Goal: Register for event/course

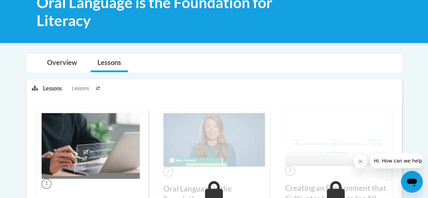
scroll to position [64, 0]
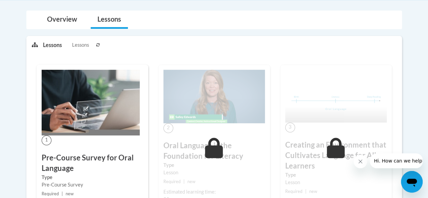
scroll to position [156, 0]
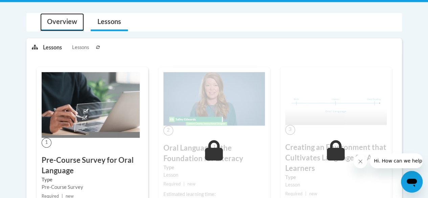
click at [70, 22] on link "Overview" at bounding box center [62, 22] width 44 height 18
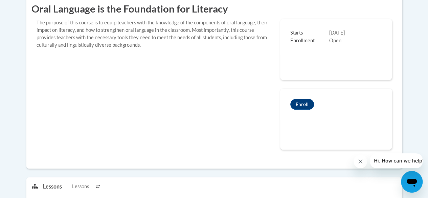
scroll to position [213, 0]
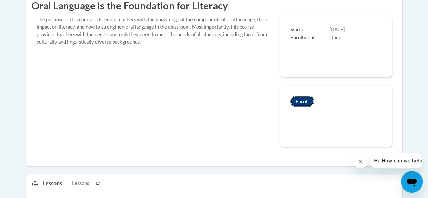
click at [300, 99] on button "Enroll" at bounding box center [302, 101] width 24 height 11
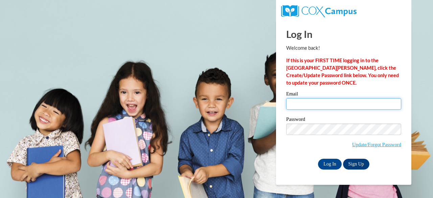
click at [309, 104] on input "Email" at bounding box center [343, 103] width 115 height 11
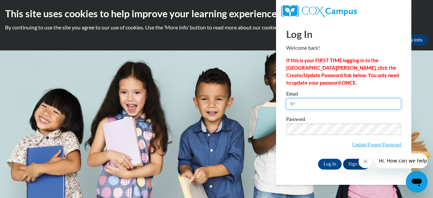
type input "h"
type input "J"
type input "jakedepps@gmail.com"
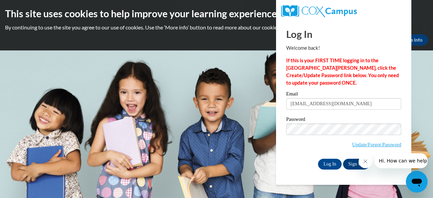
click at [366, 161] on icon "Close message from company" at bounding box center [364, 161] width 5 height 5
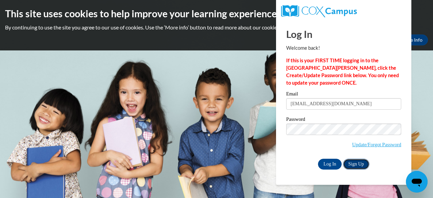
click at [353, 165] on link "Sign Up" at bounding box center [356, 164] width 26 height 11
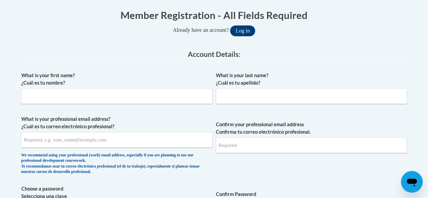
scroll to position [140, 0]
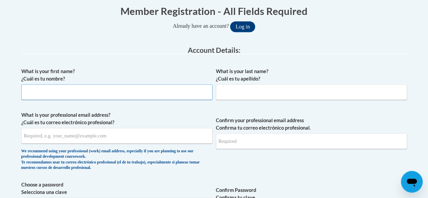
click at [33, 88] on input "What is your first name? ¿Cuál es tu nombre?" at bounding box center [116, 92] width 191 height 16
type input "J"
type input "Derek"
type input "Jake=="
click at [49, 87] on input "Derek" at bounding box center [116, 92] width 191 height 16
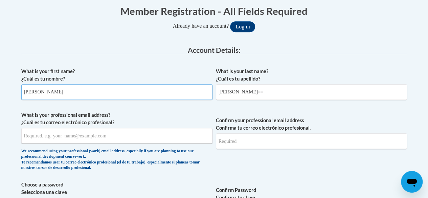
type input "Derek Jake"
type input "Epps"
click at [35, 136] on input "What is your professional email address? ¿Cuál es tu correo electrónico profesi…" at bounding box center [116, 136] width 191 height 16
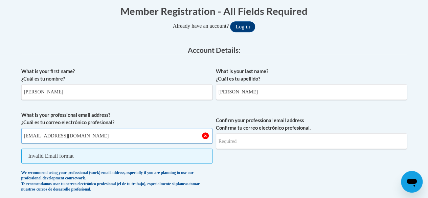
type input "jakedepps@gmail.com"
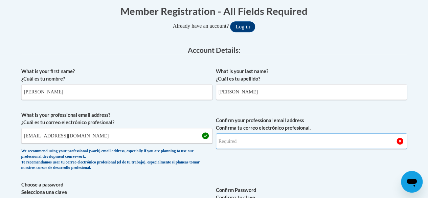
type input "a"
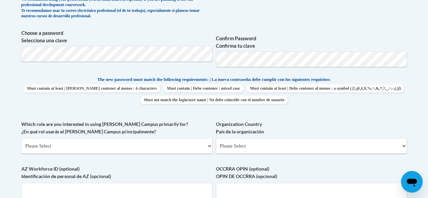
scroll to position [290, 0]
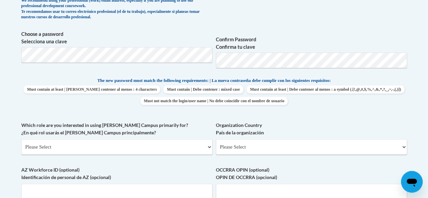
type input "jakedepps@gmail.com"
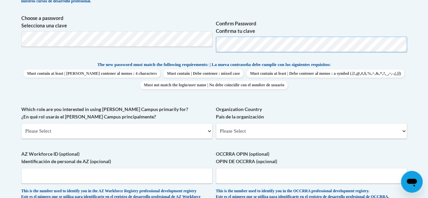
scroll to position [299, 0]
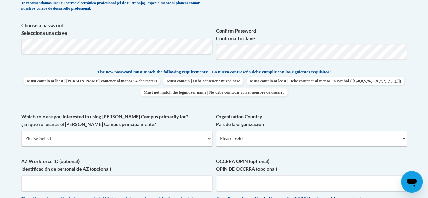
click at [338, 40] on label "Confirm Password Confirma tu clave" at bounding box center [311, 34] width 191 height 15
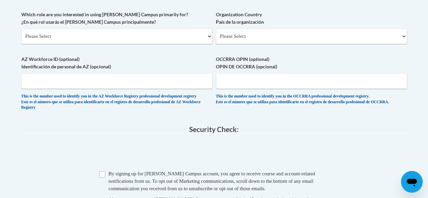
scroll to position [405, 0]
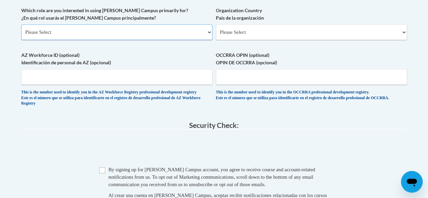
click at [159, 30] on select "Please Select College/University | Colegio/Universidad Community/Nonprofit Part…" at bounding box center [116, 32] width 191 height 16
select select "fbf2d438-af2f-41f8-98f1-81c410e29de3"
click at [21, 24] on select "Please Select College/University | Colegio/Universidad Community/Nonprofit Part…" at bounding box center [116, 32] width 191 height 16
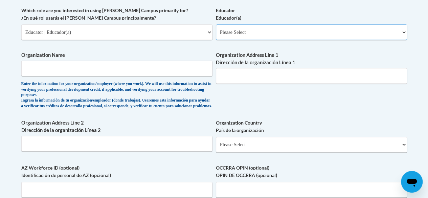
click at [257, 31] on select "Please Select Early Learning/Daycare Teacher/Family Home Care Provider | Maestr…" at bounding box center [311, 32] width 191 height 16
click at [206, 32] on select "Please Select College/University | Colegio/Universidad Community/Nonprofit Part…" at bounding box center [116, 32] width 191 height 16
click at [21, 24] on select "Please Select College/University | Colegio/Universidad Community/Nonprofit Part…" at bounding box center [116, 32] width 191 height 16
click at [267, 32] on select "Please Select Early Learning/Daycare Teacher/Family Home Care Provider | Maestr…" at bounding box center [311, 32] width 191 height 16
select select "67563ca1-16dc-4830-a7b3-94a34bed3689"
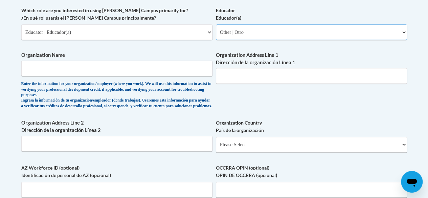
click at [216, 24] on select "Please Select Early Learning/Daycare Teacher/Family Home Care Provider | Maestr…" at bounding box center [311, 32] width 191 height 16
click at [125, 71] on input "Organization Name" at bounding box center [116, 68] width 191 height 16
click at [151, 69] on input "Banks County Schools / Pioneer RESA" at bounding box center [116, 68] width 191 height 16
type input "B"
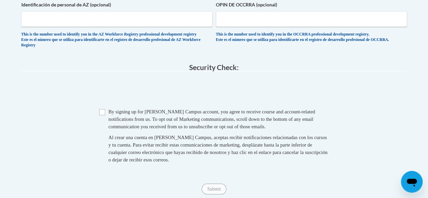
scroll to position [567, 0]
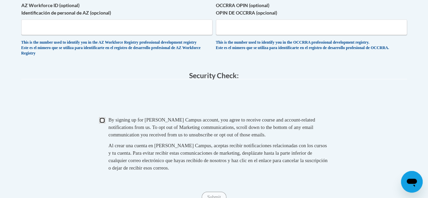
click at [101, 123] on input "Checkbox" at bounding box center [102, 120] width 6 height 6
checkbox input "true"
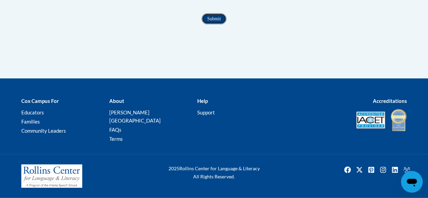
click at [220, 24] on input "Submit" at bounding box center [213, 19] width 24 height 11
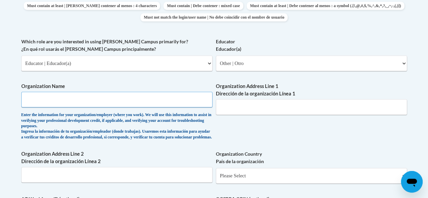
scroll to position [372, 0]
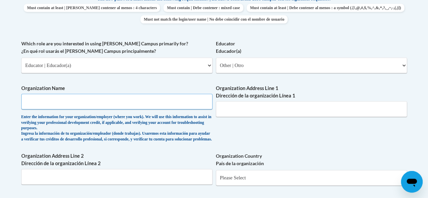
click at [117, 99] on input "Organization Name" at bounding box center [116, 102] width 191 height 16
type input "Banks County Schools / Pioneer RESA"
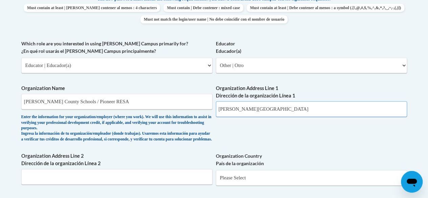
type input "Banks County"
select select "ad49bcad-a171-4b2e-b99c-48b446064914"
select select
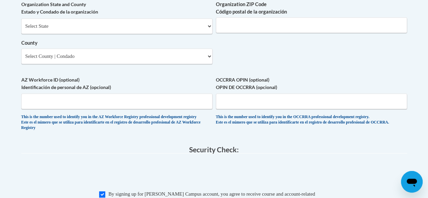
scroll to position [567, 0]
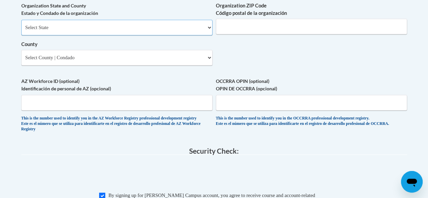
click at [206, 33] on select "Select State Alabama Alaska Arizona Arkansas California Colorado Connecticut De…" at bounding box center [116, 28] width 191 height 16
select select "Georgia"
click at [21, 25] on select "Select State Alabama Alaska Arizona Arkansas California Colorado Connecticut De…" at bounding box center [116, 28] width 191 height 16
click at [242, 31] on input "Organization ZIP Code Código postal de la organización" at bounding box center [311, 27] width 191 height 16
click at [166, 60] on select "Select County Appling Atkinson Bacon Baker Baldwin Banks Barrow Bartow Ben Hill…" at bounding box center [116, 58] width 191 height 16
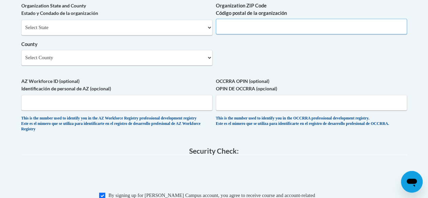
click at [245, 28] on input "Organization ZIP Code Código postal de la organización" at bounding box center [311, 27] width 191 height 16
type input "30547"
click at [132, 65] on select "Select County Appling Atkinson Bacon Baker Baldwin Banks Barrow Bartow Ben Hill…" at bounding box center [116, 58] width 191 height 16
select select "Banks"
click at [21, 55] on select "Select County Appling Atkinson Bacon Baker Baldwin Banks Barrow Bartow Ben Hill…" at bounding box center [116, 58] width 191 height 16
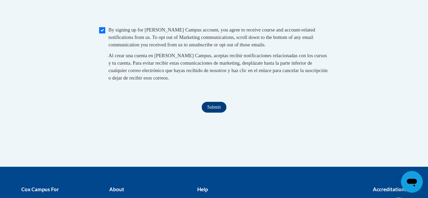
scroll to position [747, 0]
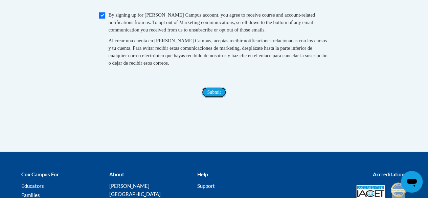
drag, startPoint x: 220, startPoint y: 102, endPoint x: 225, endPoint y: 100, distance: 5.2
click at [225, 98] on input "Submit" at bounding box center [213, 92] width 24 height 11
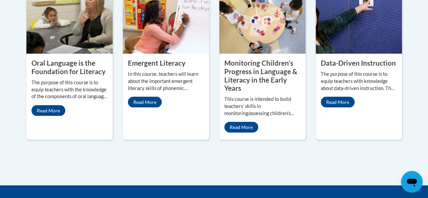
scroll to position [676, 0]
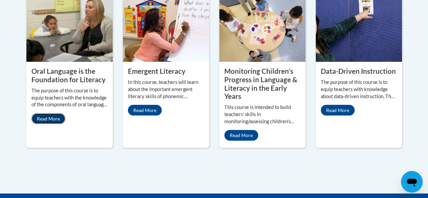
click at [51, 113] on link "Read More" at bounding box center [48, 118] width 34 height 11
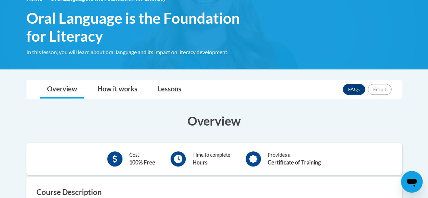
scroll to position [103, 0]
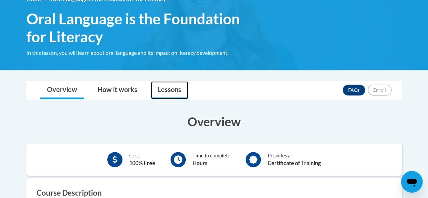
click at [160, 88] on link "Lessons" at bounding box center [169, 90] width 37 height 18
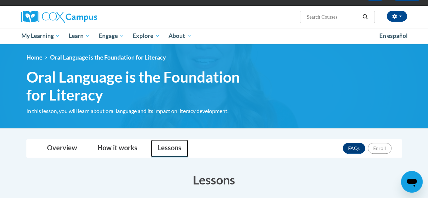
scroll to position [46, 0]
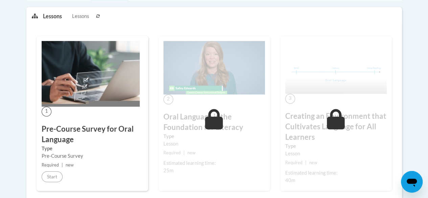
scroll to position [197, 0]
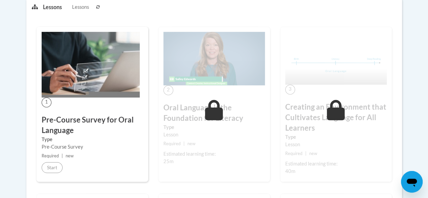
click at [89, 77] on img at bounding box center [91, 65] width 98 height 66
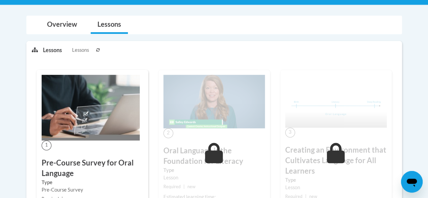
scroll to position [121, 0]
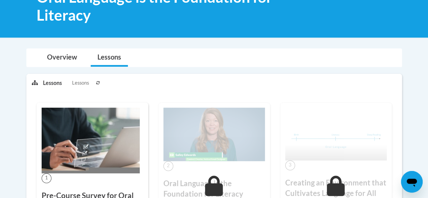
click at [81, 82] on span "Lessons" at bounding box center [80, 82] width 17 height 7
click at [52, 79] on p "Lessons" at bounding box center [52, 82] width 19 height 7
click at [33, 82] on icon at bounding box center [35, 82] width 6 height 5
click at [56, 55] on link "Overview" at bounding box center [62, 58] width 44 height 18
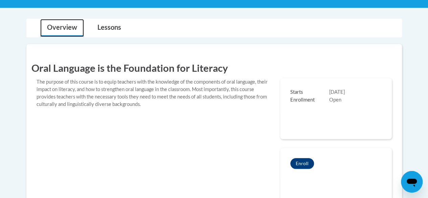
scroll to position [154, 0]
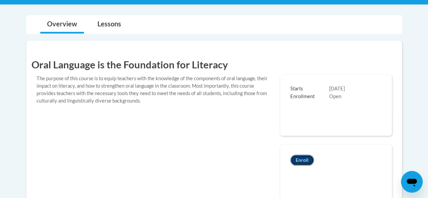
click at [299, 156] on button "Enroll" at bounding box center [302, 159] width 24 height 11
click at [305, 152] on div "Enroll" at bounding box center [336, 159] width 112 height 31
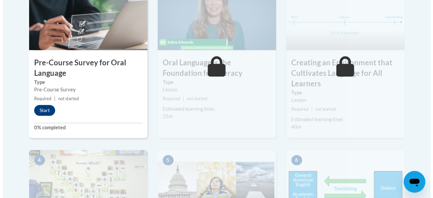
scroll to position [259, 0]
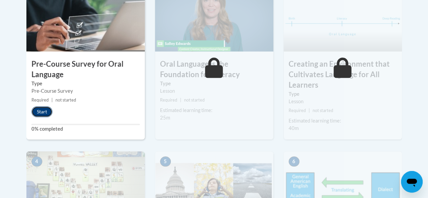
click at [44, 108] on button "Start" at bounding box center [41, 111] width 21 height 11
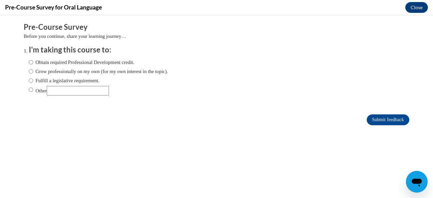
scroll to position [0, 0]
click at [51, 64] on label "Obtain required Professional Development credit." at bounding box center [81, 61] width 105 height 7
click at [33, 64] on input "Obtain required Professional Development credit." at bounding box center [31, 61] width 4 height 7
radio input "true"
click at [54, 93] on input "Other" at bounding box center [78, 90] width 62 height 9
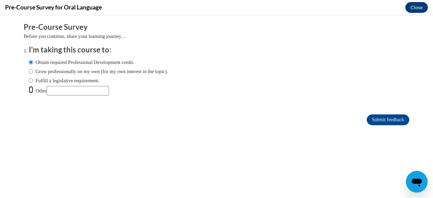
click at [29, 91] on input "Other" at bounding box center [31, 89] width 4 height 7
radio input "true"
click at [59, 93] on input "Other" at bounding box center [78, 90] width 62 height 9
type input "GaTAPP"
click at [378, 118] on input "Submit feedback" at bounding box center [387, 119] width 43 height 11
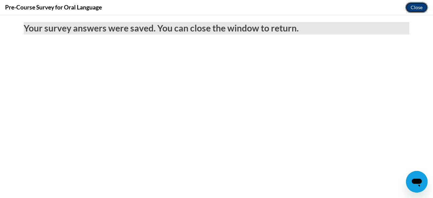
click at [412, 6] on button "Close" at bounding box center [416, 7] width 23 height 11
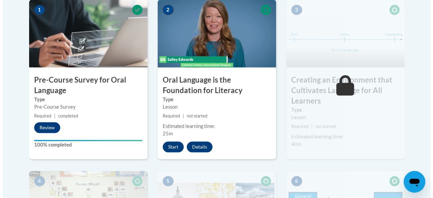
scroll to position [232, 0]
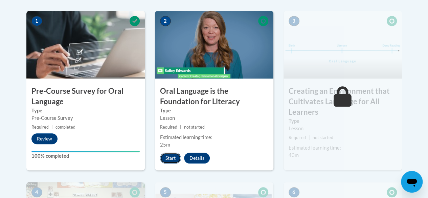
click at [172, 156] on button "Start" at bounding box center [170, 157] width 21 height 11
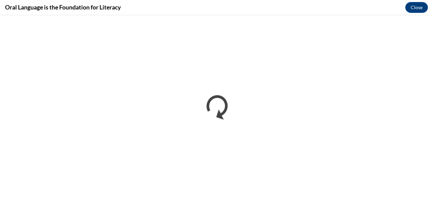
scroll to position [0, 0]
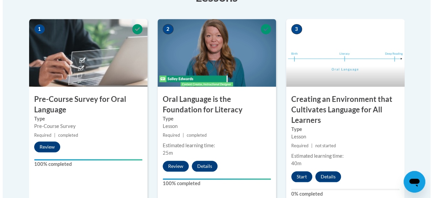
scroll to position [225, 0]
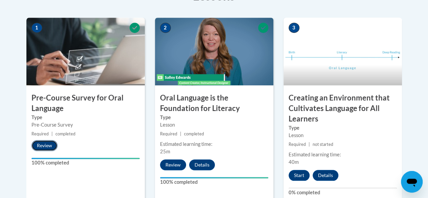
click at [47, 142] on button "Review" at bounding box center [44, 145] width 26 height 11
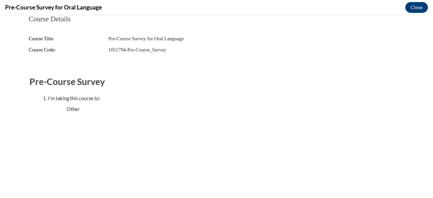
scroll to position [0, 0]
click at [413, 7] on button "Close" at bounding box center [416, 7] width 23 height 11
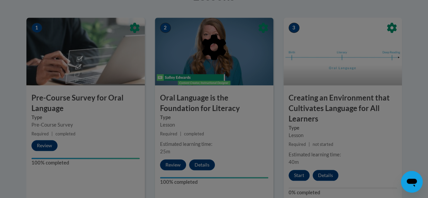
click at [172, 166] on div at bounding box center [214, 99] width 428 height 198
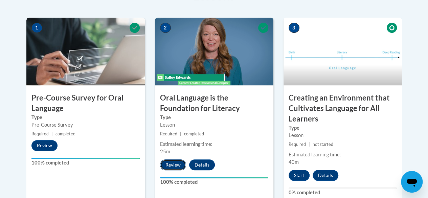
click at [172, 165] on button "Review" at bounding box center [173, 164] width 26 height 11
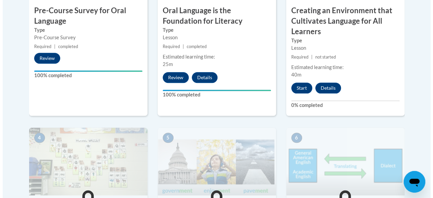
scroll to position [314, 0]
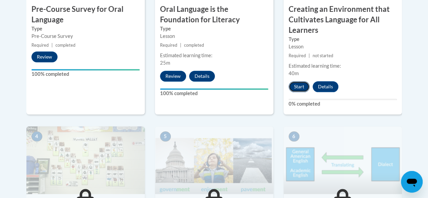
click at [299, 87] on button "Start" at bounding box center [298, 86] width 21 height 11
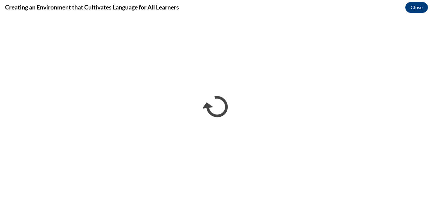
scroll to position [0, 0]
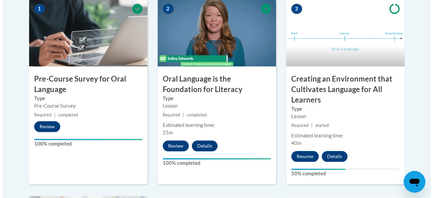
scroll to position [245, 0]
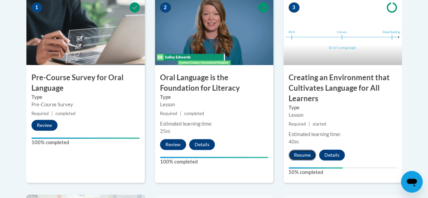
click at [301, 153] on button "Resume" at bounding box center [301, 154] width 27 height 11
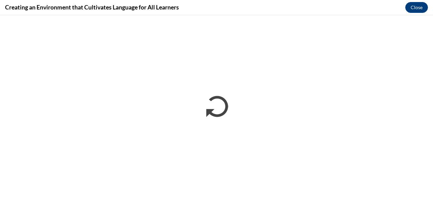
scroll to position [0, 0]
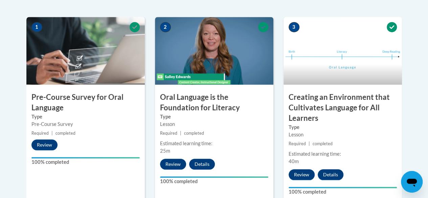
scroll to position [103, 0]
